Goal: Information Seeking & Learning: Check status

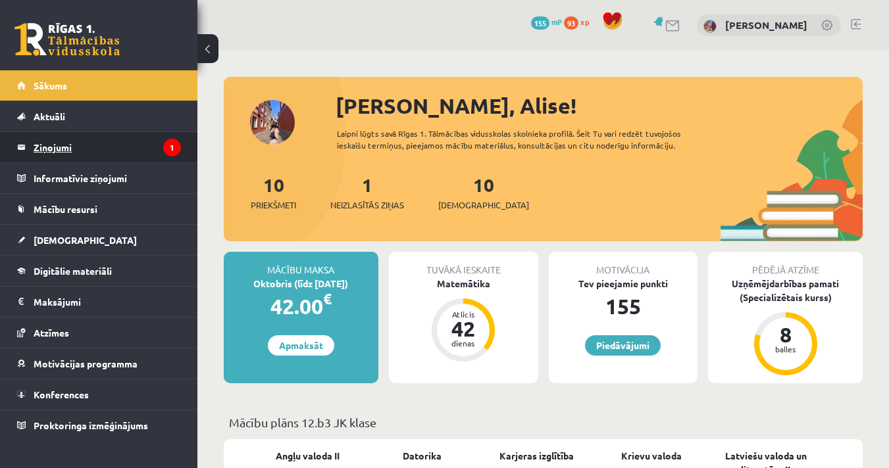
click at [106, 155] on legend "Ziņojumi 1" at bounding box center [107, 147] width 147 height 30
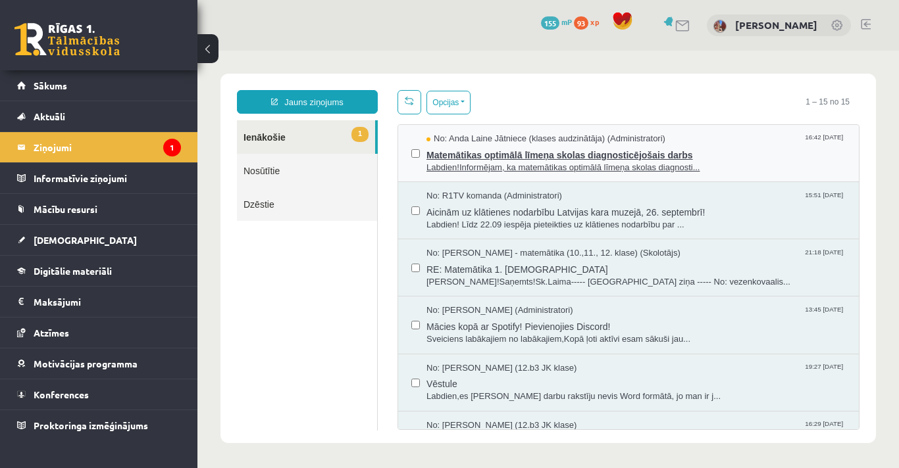
click at [588, 159] on span "Matemātikas optimālā līmeņa skolas diagnosticējošais darbs" at bounding box center [635, 153] width 419 height 16
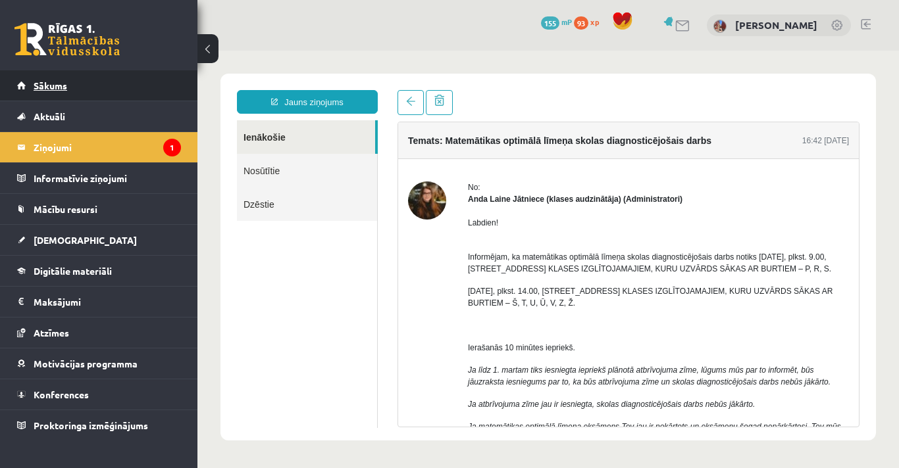
click at [76, 91] on link "Sākums" at bounding box center [99, 85] width 164 height 30
